Goal: Communication & Community: Answer question/provide support

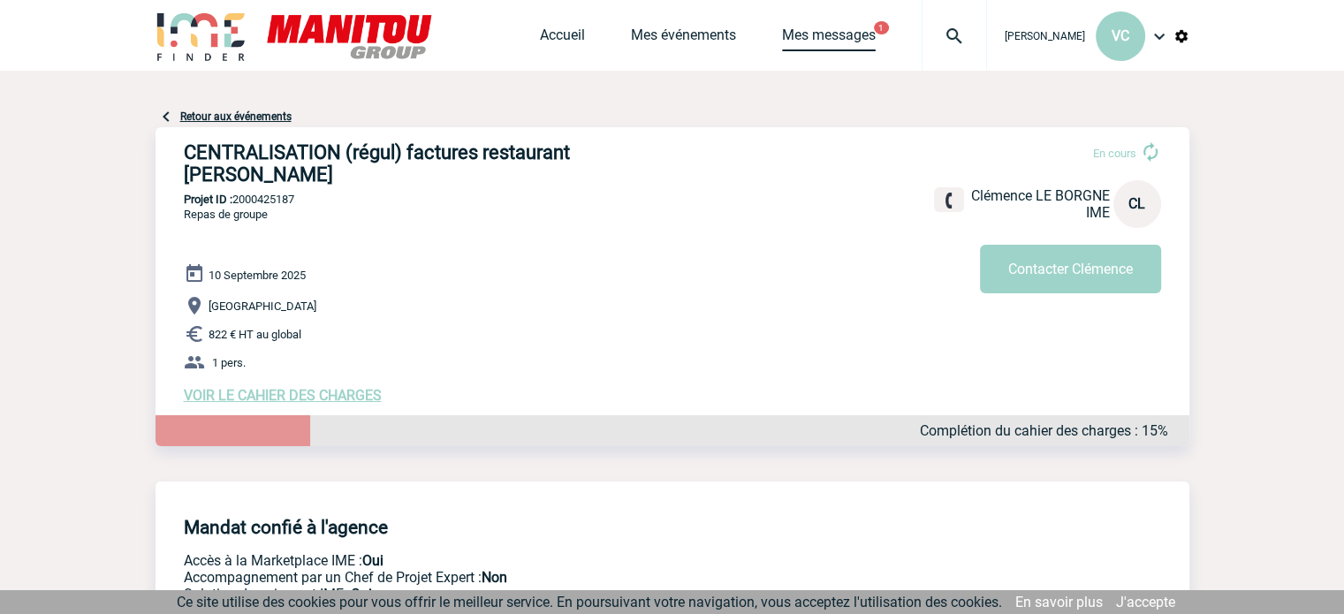
click at [870, 34] on link "Mes messages" at bounding box center [829, 39] width 94 height 25
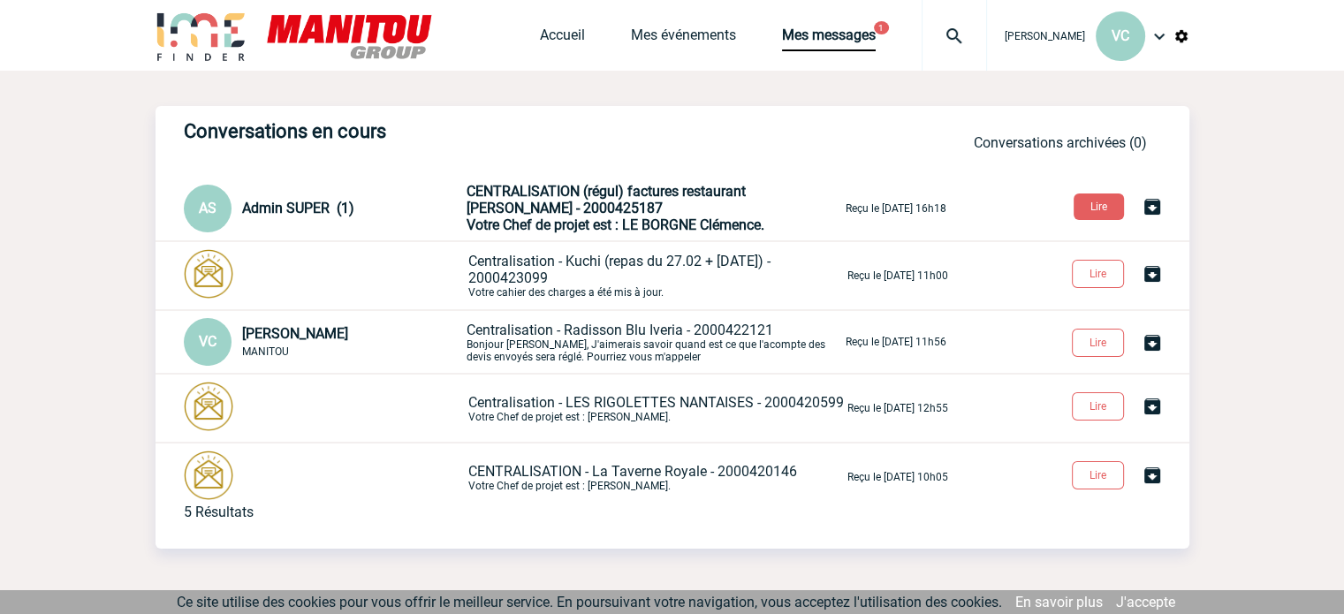
click at [651, 196] on span "CENTRALISATION (régul) factures restaurant MARIA - 2000425187" at bounding box center [605, 200] width 279 height 34
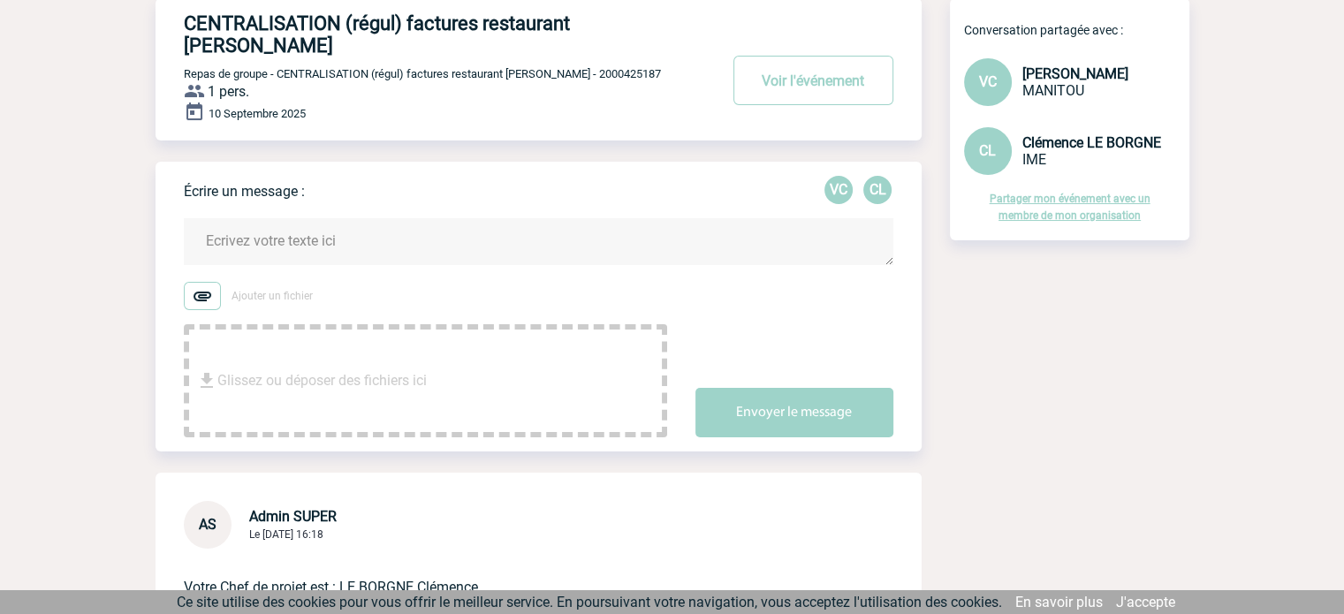
scroll to position [88, 0]
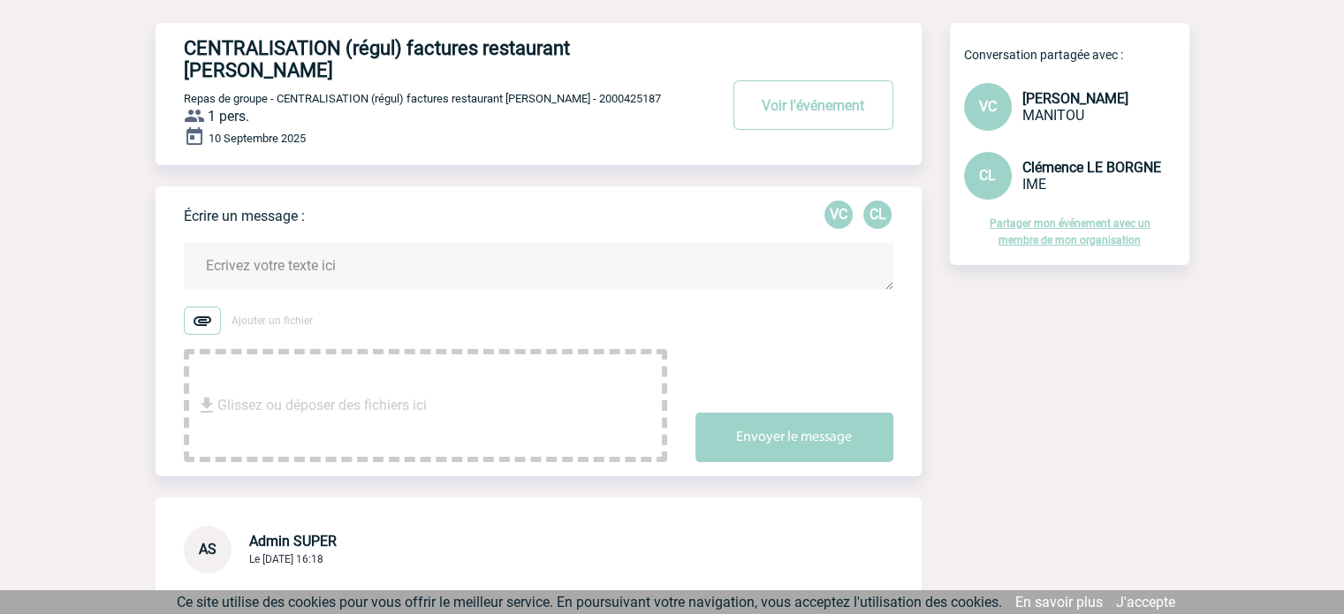
click at [198, 307] on img at bounding box center [202, 321] width 37 height 28
click at [0, 0] on input "Ajouter un fichier" at bounding box center [0, 0] width 0 height 0
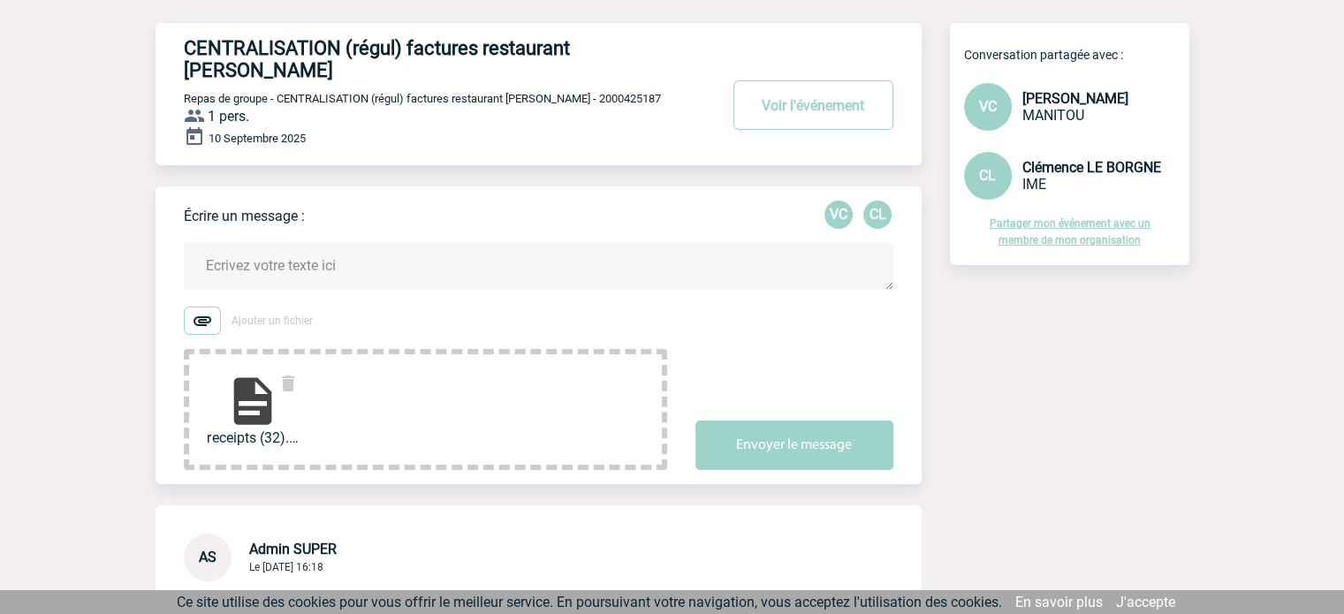
click at [200, 307] on img at bounding box center [202, 321] width 37 height 28
click at [0, 0] on input "Ajouter un fichier" at bounding box center [0, 0] width 0 height 0
click at [200, 307] on img at bounding box center [202, 321] width 37 height 28
click at [0, 0] on input "Ajouter un fichier" at bounding box center [0, 0] width 0 height 0
click at [360, 246] on textarea at bounding box center [538, 266] width 709 height 47
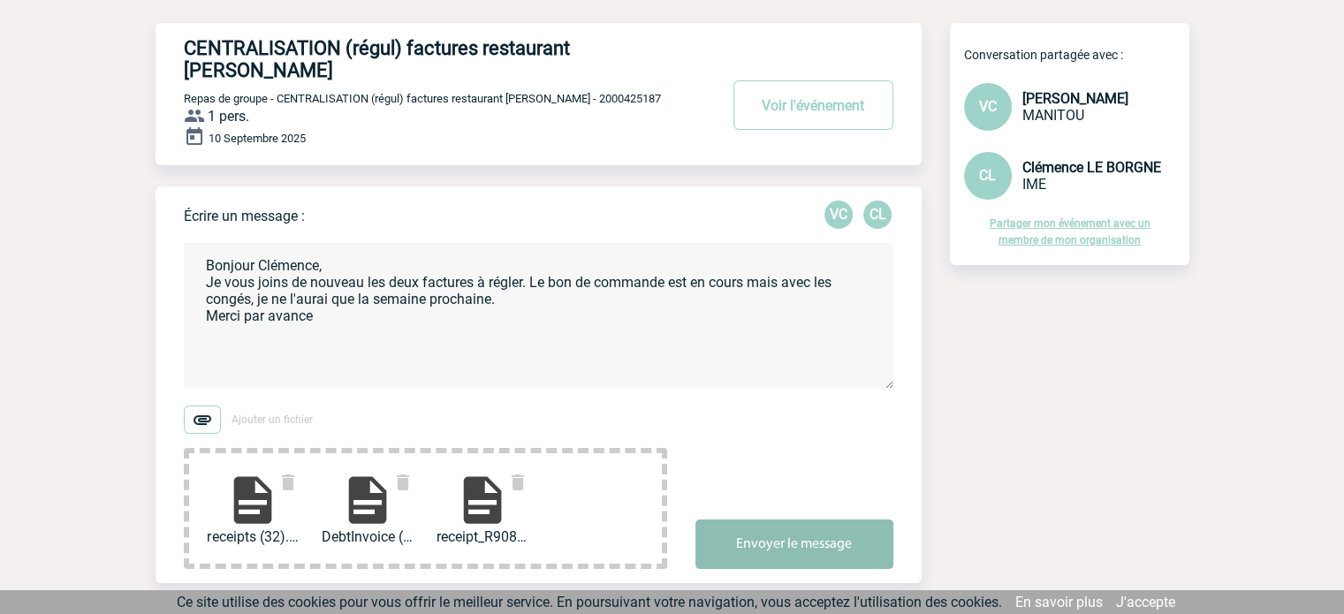
type textarea "Bonjour Clémence, Je vous joins de nouveau les deux factures à régler. Le bon d…"
click at [759, 533] on button "Envoyer le message" at bounding box center [794, 543] width 198 height 49
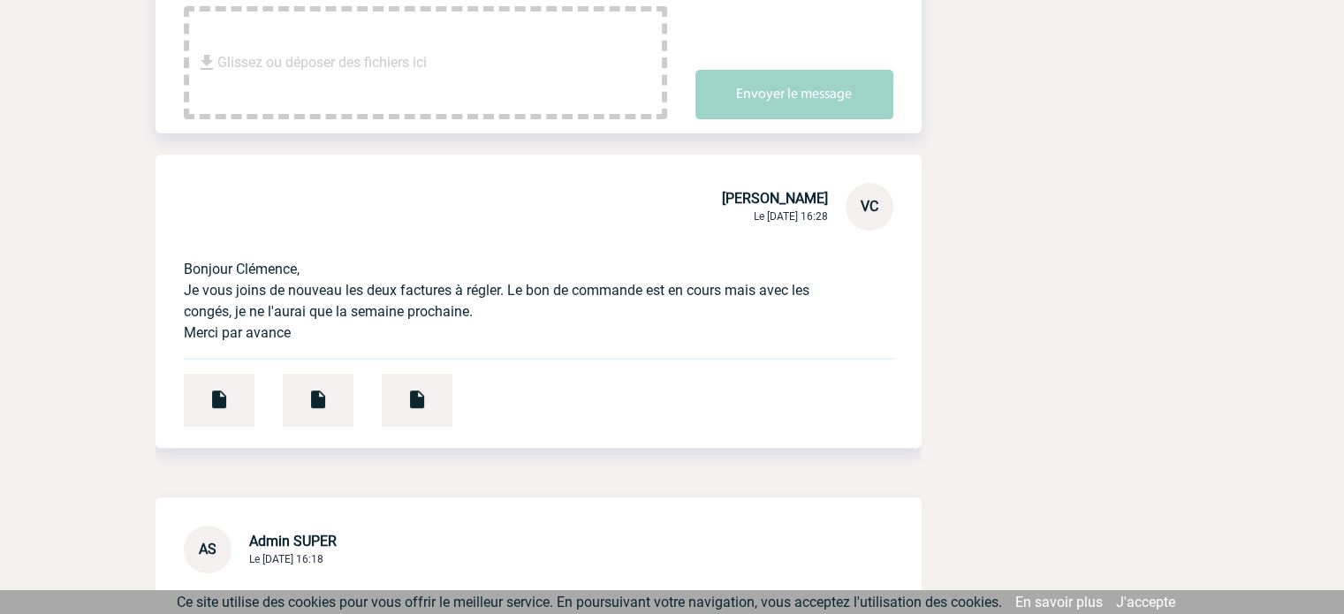
scroll to position [679, 0]
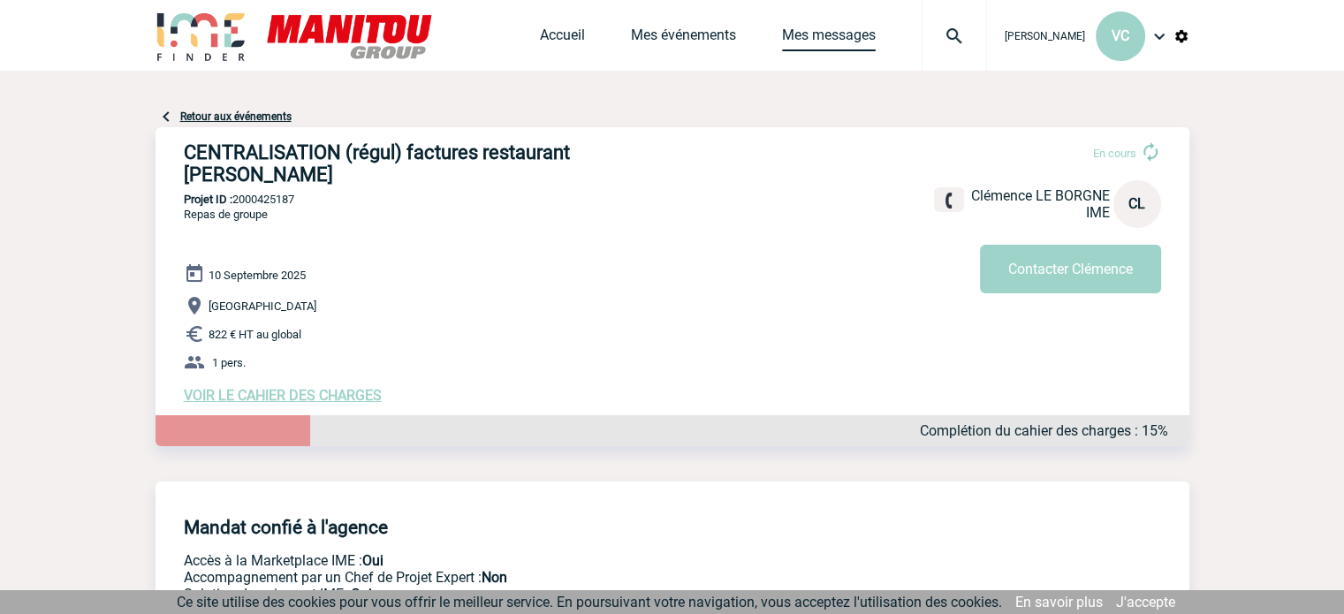
click at [861, 34] on link "Mes messages" at bounding box center [829, 39] width 94 height 25
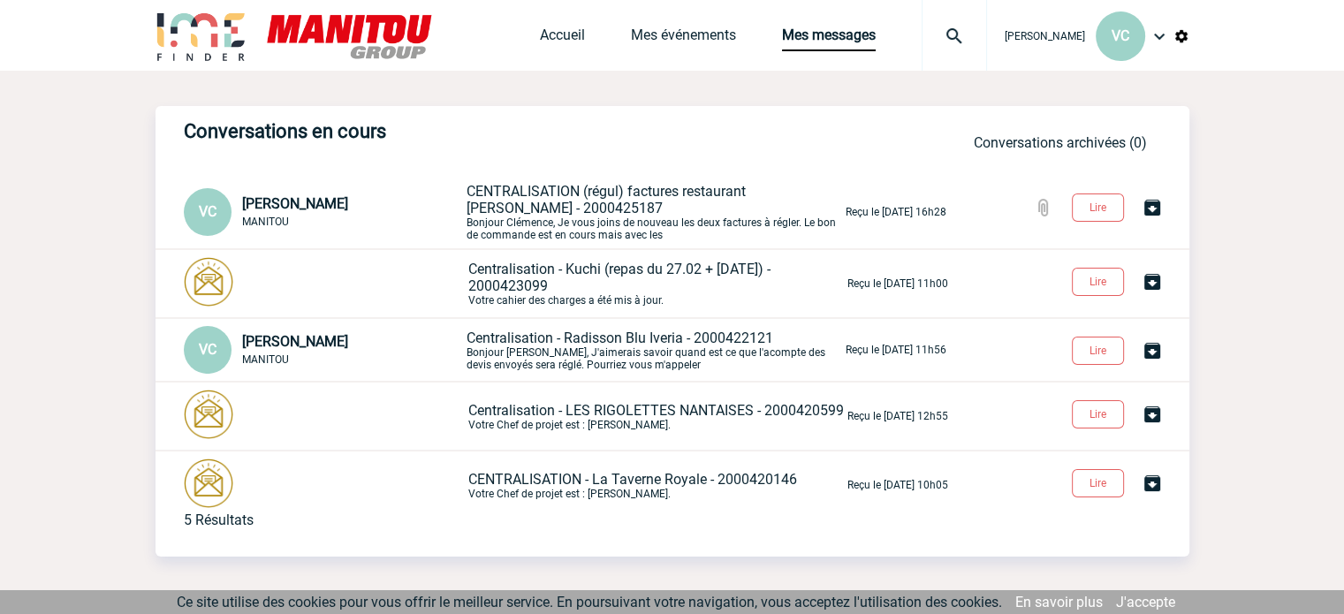
click at [598, 197] on span "CENTRALISATION (régul) factures restaurant MARIA - 2000425187" at bounding box center [605, 200] width 279 height 34
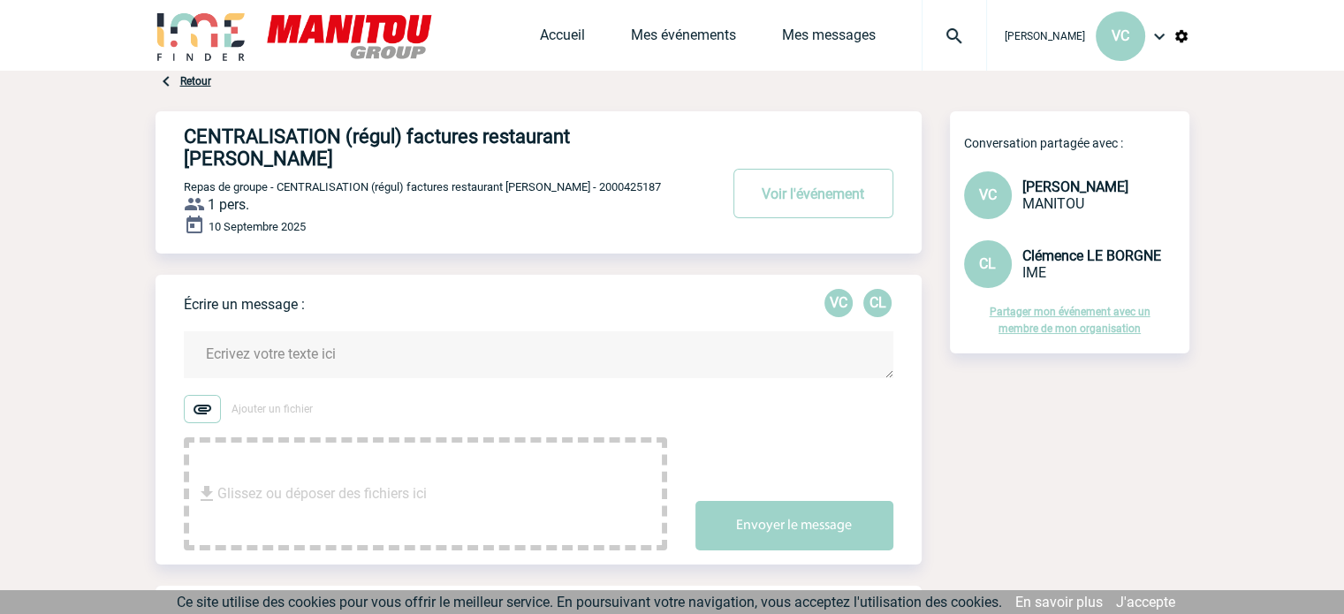
click at [1046, 313] on link "Partager mon événement avec un membre de mon organisation" at bounding box center [1069, 320] width 161 height 29
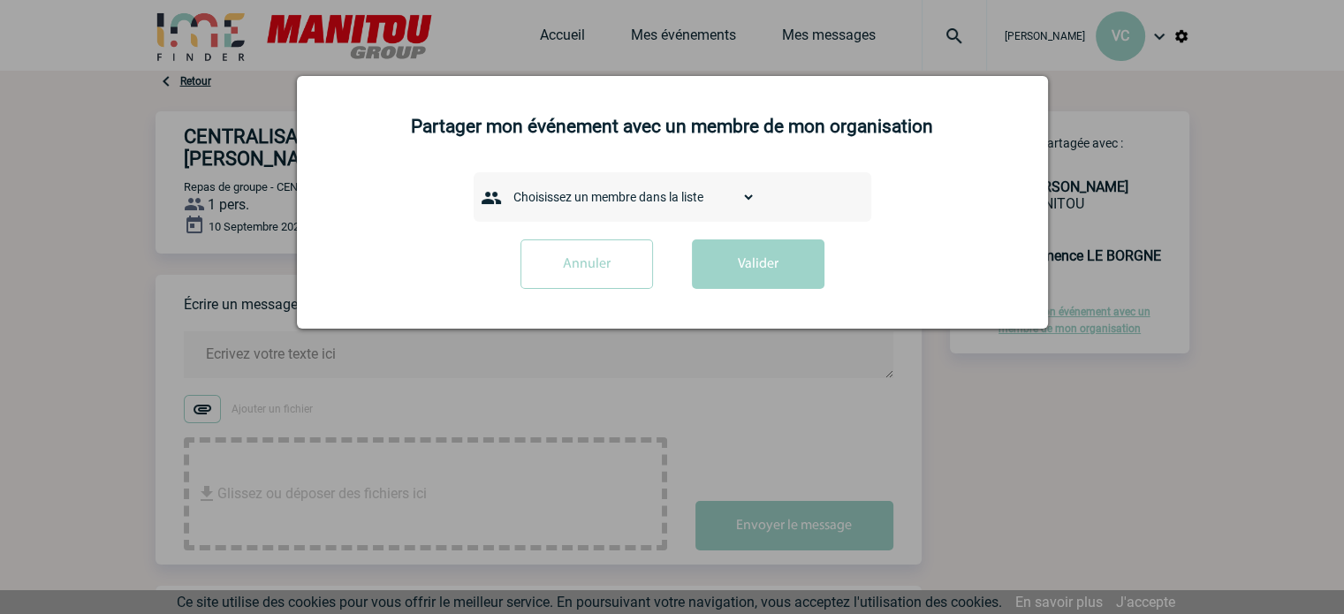
click at [682, 193] on select "Choisissez un membre dans la liste ARNOUX [PERSON_NAME] [PERSON_NAME] Coraline …" at bounding box center [630, 197] width 250 height 25
select select "105515"
click at [1064, 451] on div at bounding box center [672, 307] width 1344 height 614
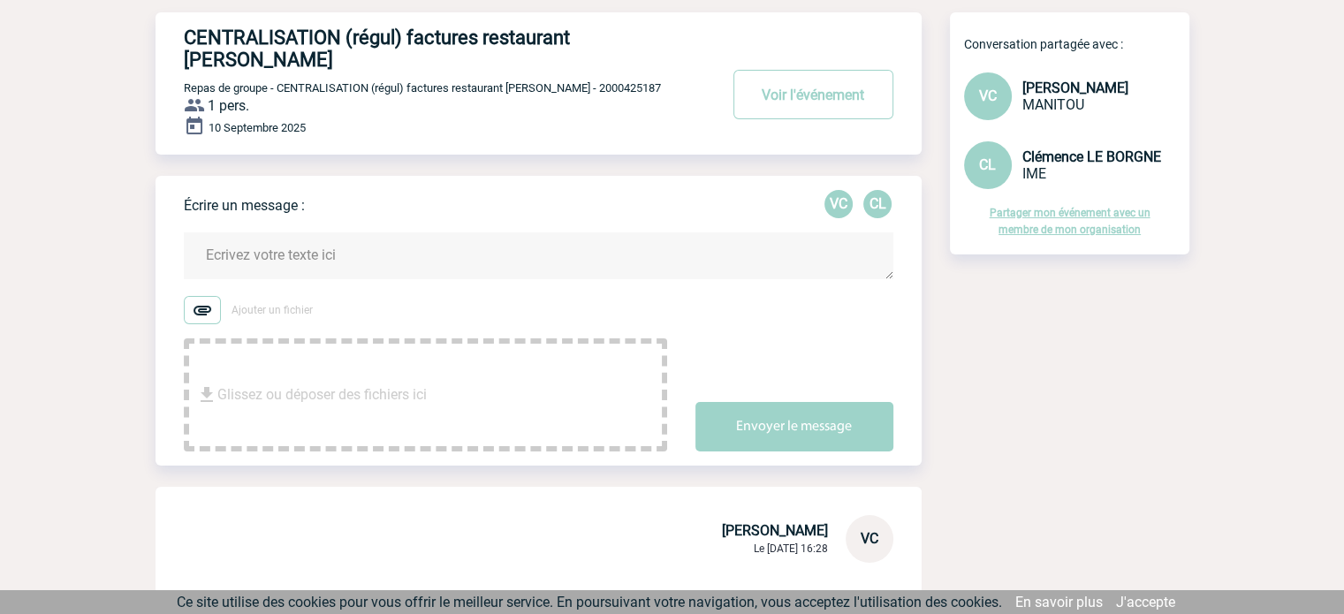
scroll to position [353, 0]
